Goal: Task Accomplishment & Management: Manage account settings

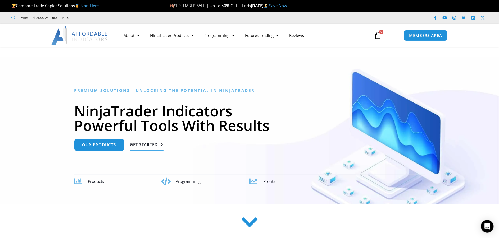
click at [139, 145] on span "Get Started" at bounding box center [144, 145] width 28 height 4
click at [99, 143] on span "Our Products" at bounding box center [99, 143] width 34 height 4
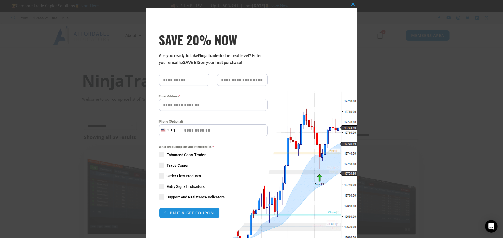
click at [184, 80] on input "SAVE 20% NOW popup" at bounding box center [184, 80] width 50 height 12
type input "*****"
type input "********"
type input "**********"
click at [159, 165] on span "SAVE 20% NOW popup" at bounding box center [161, 165] width 5 height 5
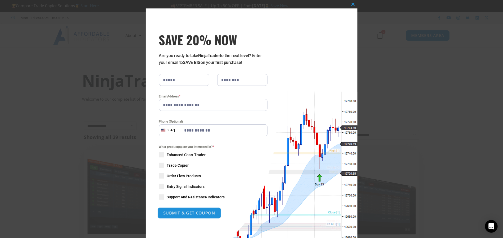
click at [186, 213] on button "SUBMIT & GET COUPON" at bounding box center [189, 213] width 64 height 11
type input "**********"
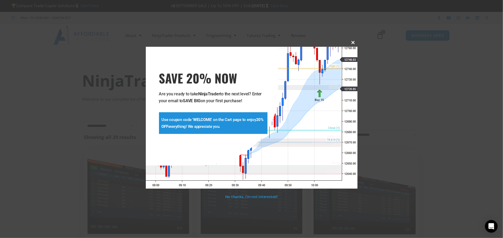
click at [353, 42] on span "SAVE 20% NOW popup" at bounding box center [353, 42] width 8 height 3
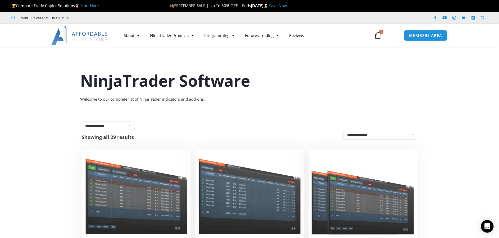
click at [379, 36] on icon at bounding box center [377, 35] width 7 height 7
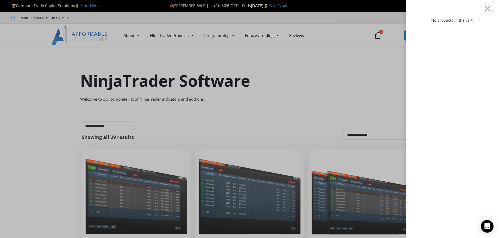
click at [379, 36] on div "No products in the cart." at bounding box center [249, 119] width 499 height 238
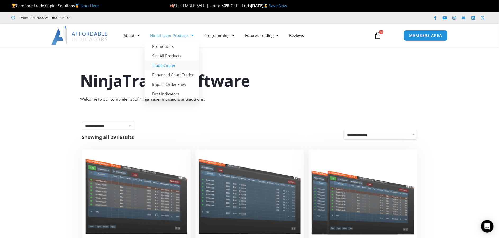
click at [167, 64] on link "Trade Copier" at bounding box center [172, 66] width 54 height 10
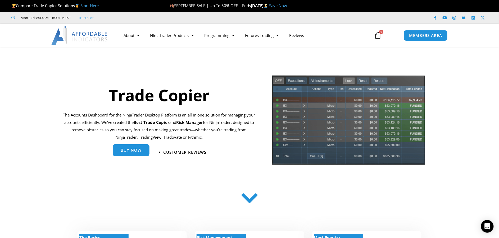
click at [137, 152] on span "Buy Now" at bounding box center [131, 150] width 21 height 4
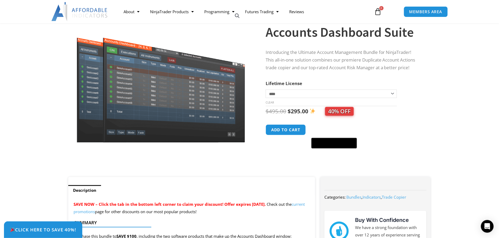
scroll to position [29, 0]
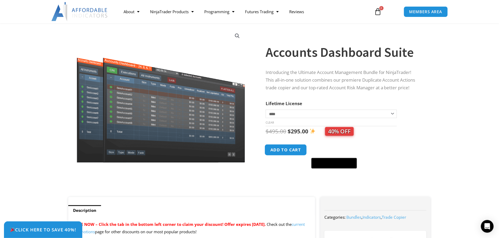
click at [287, 150] on button "Add to cart" at bounding box center [285, 149] width 42 height 11
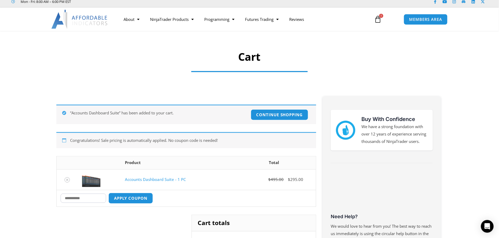
scroll to position [17, 0]
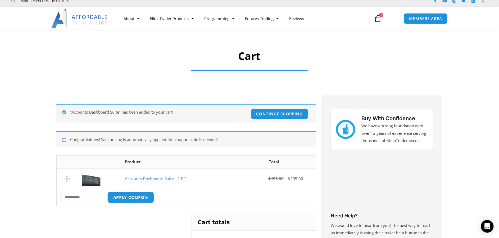
click at [137, 197] on button "Apply coupon" at bounding box center [130, 197] width 47 height 11
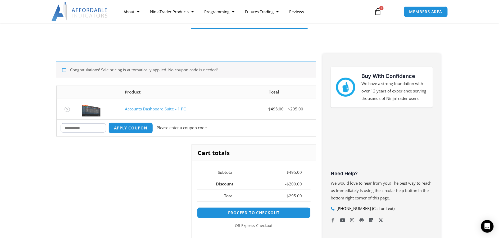
scroll to position [54, 0]
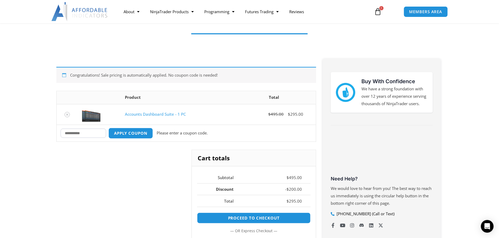
click at [76, 131] on input "Coupon:" at bounding box center [83, 133] width 45 height 9
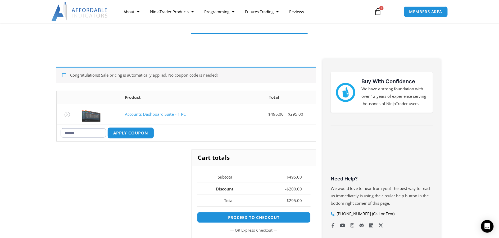
type input "*******"
click at [130, 135] on button "Apply coupon" at bounding box center [130, 132] width 47 height 11
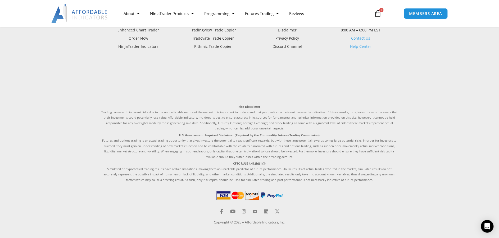
scroll to position [118, 0]
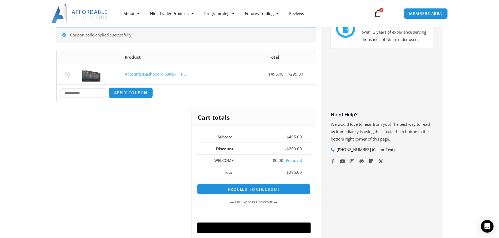
click at [288, 160] on link "[Remove]" at bounding box center [292, 160] width 17 height 5
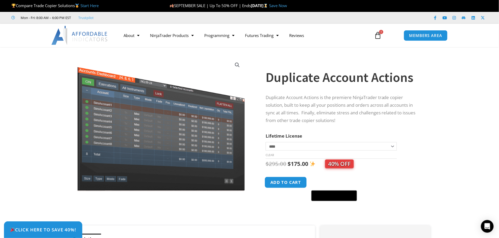
click at [287, 182] on button "Add to cart" at bounding box center [285, 182] width 42 height 11
click at [286, 185] on button "Add to cart" at bounding box center [285, 182] width 42 height 11
click at [380, 34] on span "1" at bounding box center [381, 32] width 4 height 4
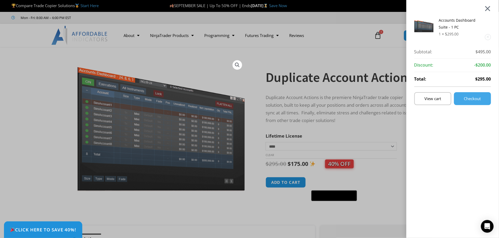
click at [491, 9] on div at bounding box center [487, 8] width 7 height 6
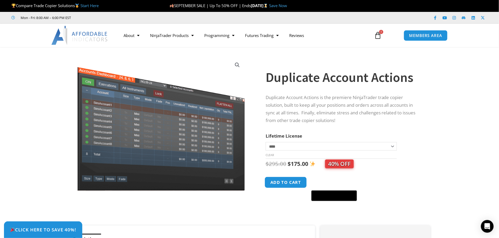
click at [286, 184] on button "Add to cart" at bounding box center [285, 182] width 42 height 11
click at [379, 36] on icon at bounding box center [377, 35] width 7 height 7
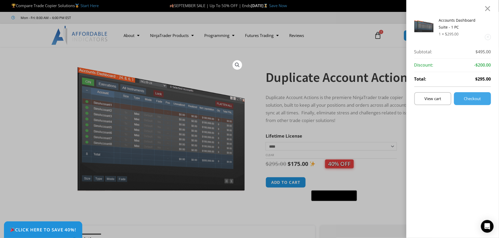
click at [356, 51] on div "Accounts Dashboard Suite - 1 PC 1 × $ 295.00 Subtotal: $ 495.00 Subtotal: $495.…" at bounding box center [249, 119] width 499 height 238
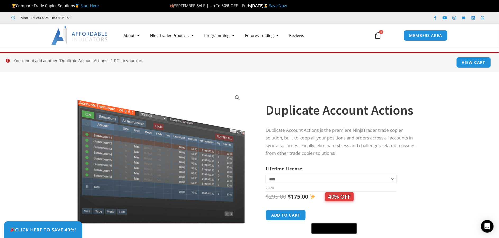
click at [381, 34] on icon at bounding box center [377, 35] width 7 height 7
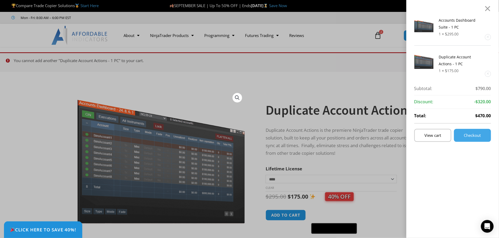
click at [490, 38] on link "Remove this item" at bounding box center [488, 37] width 6 height 6
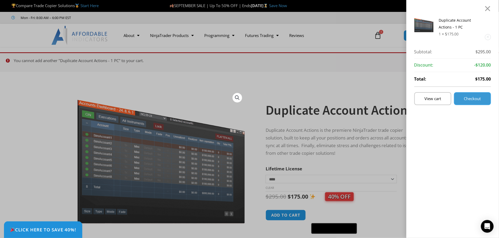
click at [478, 97] on span "Checkout" at bounding box center [472, 99] width 17 height 4
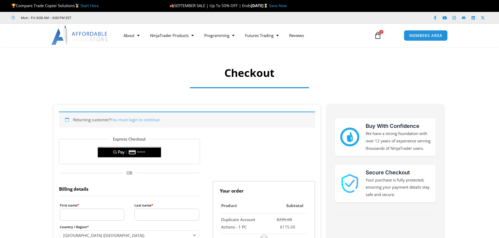
select select "**"
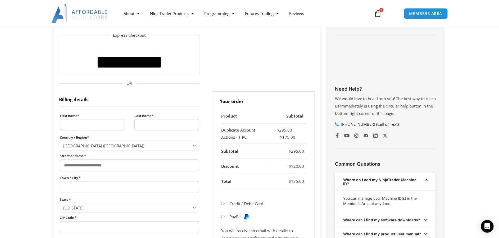
scroll to position [195, 0]
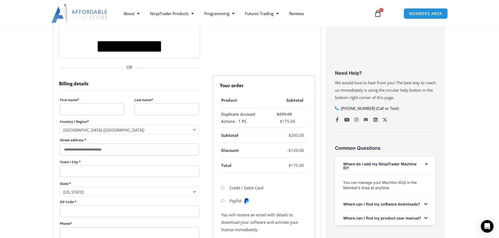
click at [97, 108] on input "First name *" at bounding box center [92, 109] width 65 height 12
type input "*****"
type input "********"
type input "**********"
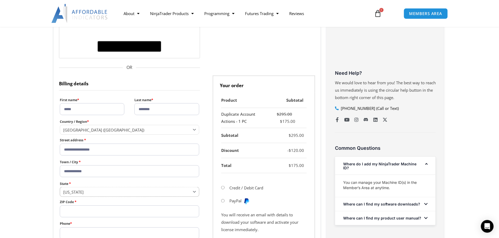
select select "**"
type input "*****"
type input "**********"
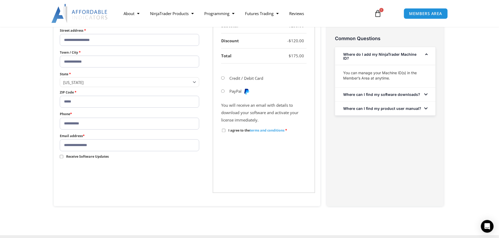
scroll to position [230, 0]
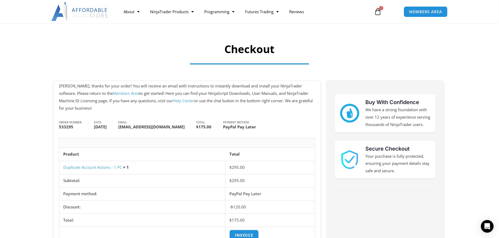
scroll to position [17, 0]
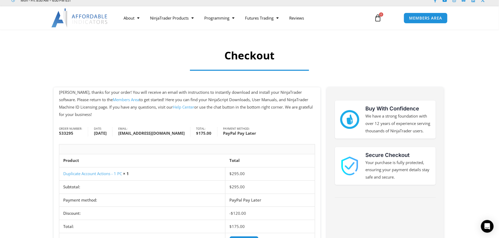
click at [113, 98] on link "Members Area" at bounding box center [126, 99] width 26 height 5
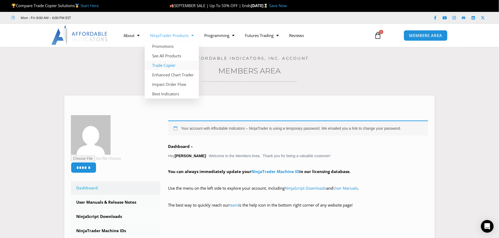
click at [167, 65] on link "Trade Copier" at bounding box center [172, 66] width 54 height 10
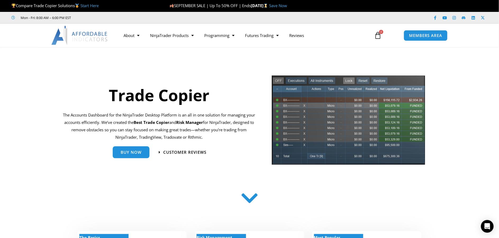
click at [377, 34] on icon at bounding box center [377, 35] width 7 height 7
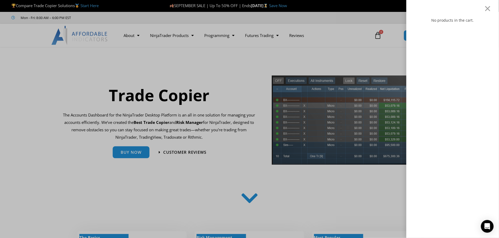
click at [377, 34] on div "No products in the cart." at bounding box center [249, 119] width 499 height 238
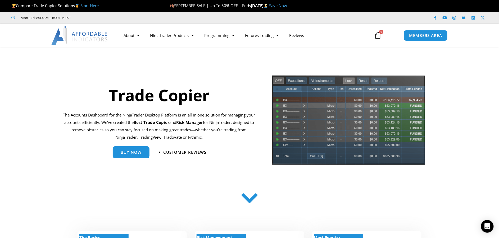
click at [351, 41] on nav "About Contact Us Premium Support Team Partners NinjaTrader NinjaTrader FAQ Ninj…" at bounding box center [243, 35] width 250 height 12
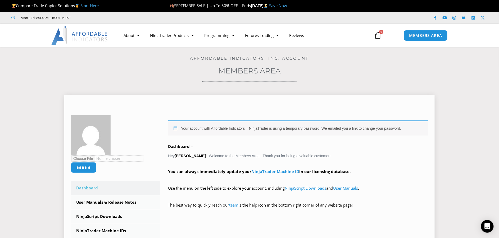
click at [87, 158] on input "file" at bounding box center [107, 158] width 72 height 6
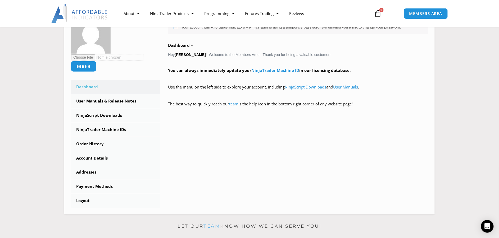
scroll to position [95, 0]
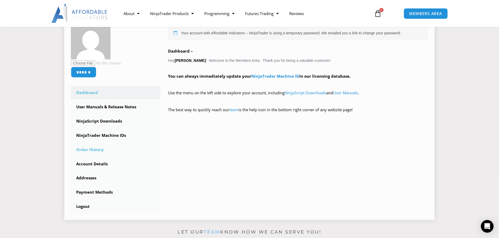
click at [93, 150] on link "Order History" at bounding box center [115, 150] width 89 height 14
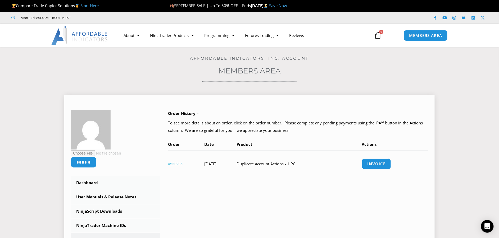
click at [176, 164] on link "#533295" at bounding box center [175, 164] width 15 height 4
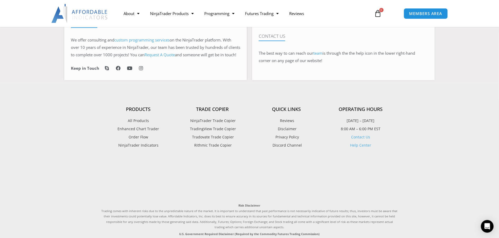
scroll to position [369, 0]
click at [210, 149] on span "Rithmic Trade Copier" at bounding box center [212, 146] width 39 height 7
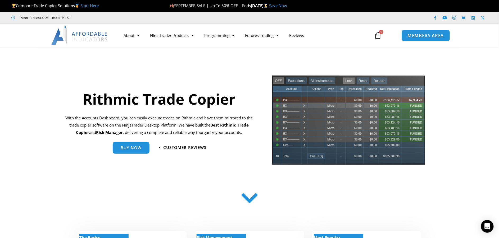
click at [429, 34] on span "MEMBERS AREA" at bounding box center [425, 35] width 36 height 4
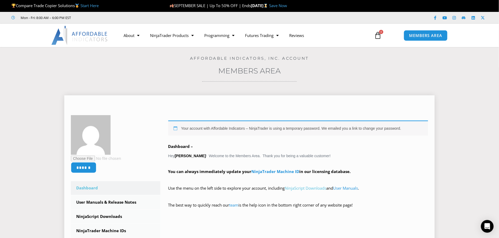
click at [320, 189] on link "NinjaScript Downloads" at bounding box center [306, 188] width 42 height 5
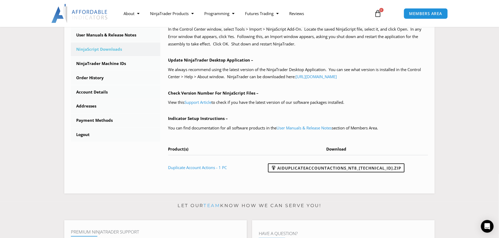
scroll to position [169, 0]
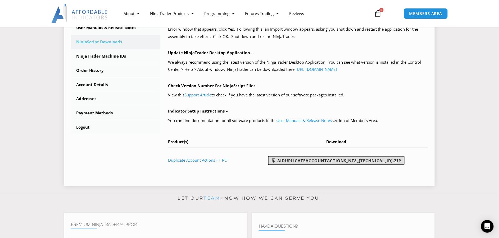
click at [316, 160] on link "AIDuplicateAccountActions_NT8_25.9.24.1.zip" at bounding box center [336, 160] width 136 height 9
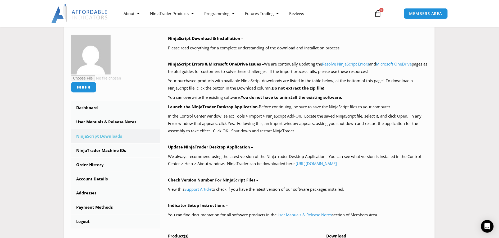
scroll to position [78, 0]
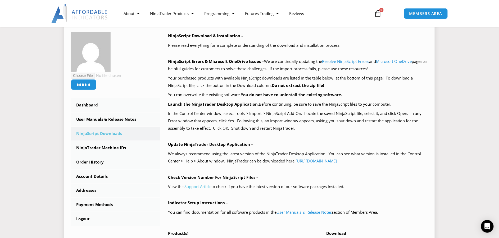
click at [205, 186] on link "Support Article" at bounding box center [198, 186] width 27 height 5
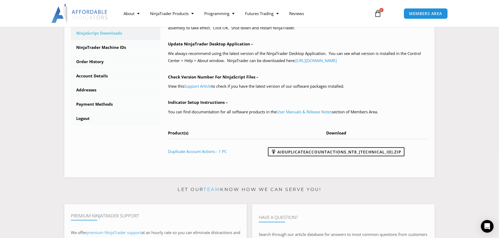
scroll to position [169, 0]
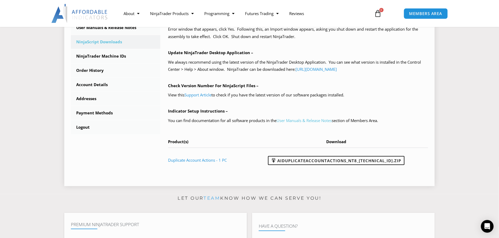
click at [293, 119] on link "User Manuals & Release Notes" at bounding box center [304, 120] width 55 height 5
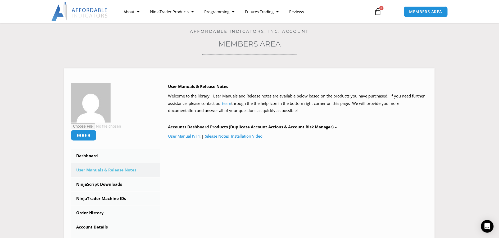
scroll to position [27, 0]
click at [252, 134] on link "Installation Video" at bounding box center [246, 135] width 31 height 5
click at [118, 198] on link "NinjaTrader Machine IDs" at bounding box center [115, 198] width 89 height 14
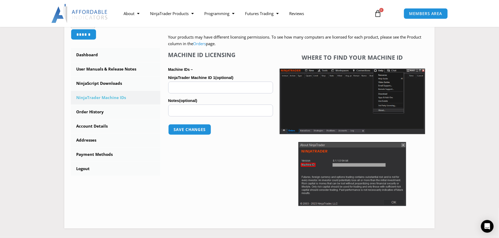
scroll to position [127, 0]
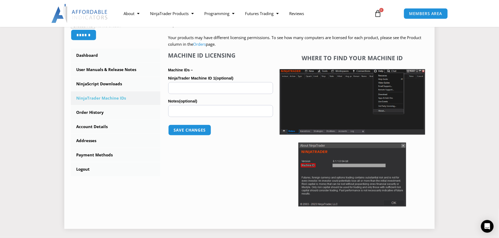
click at [196, 90] on input "NinjaTrader Machine ID 1 (optional)" at bounding box center [220, 88] width 105 height 12
paste input "**********"
type input "**********"
click at [193, 130] on button "Save changes" at bounding box center [189, 130] width 45 height 11
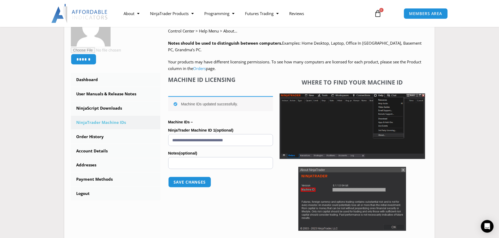
scroll to position [103, 0]
